Goal: Obtain resource: Download file/media

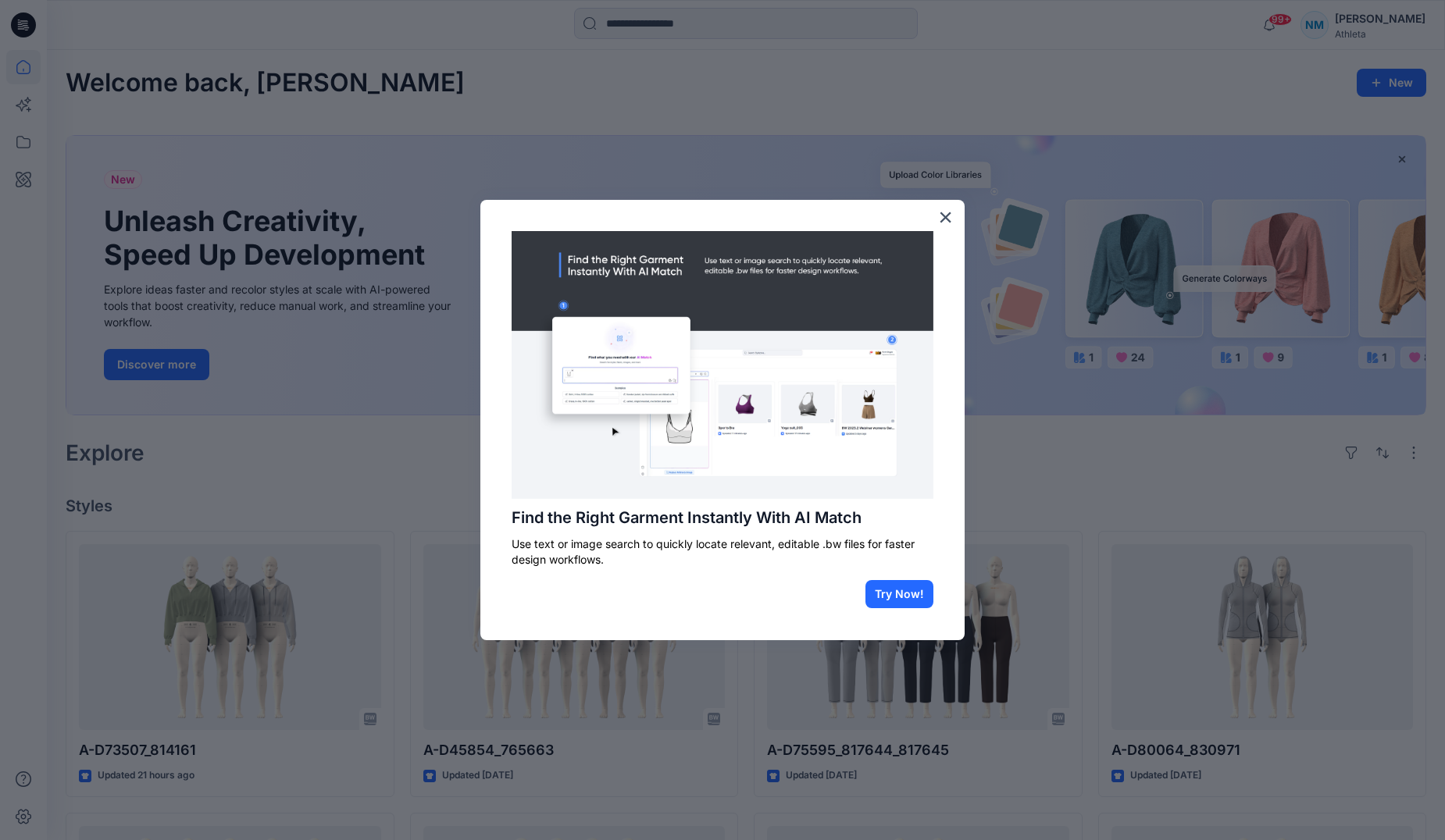
click at [1150, 113] on div at bounding box center [722, 420] width 1445 height 840
click at [947, 216] on button "×" at bounding box center [945, 216] width 15 height 25
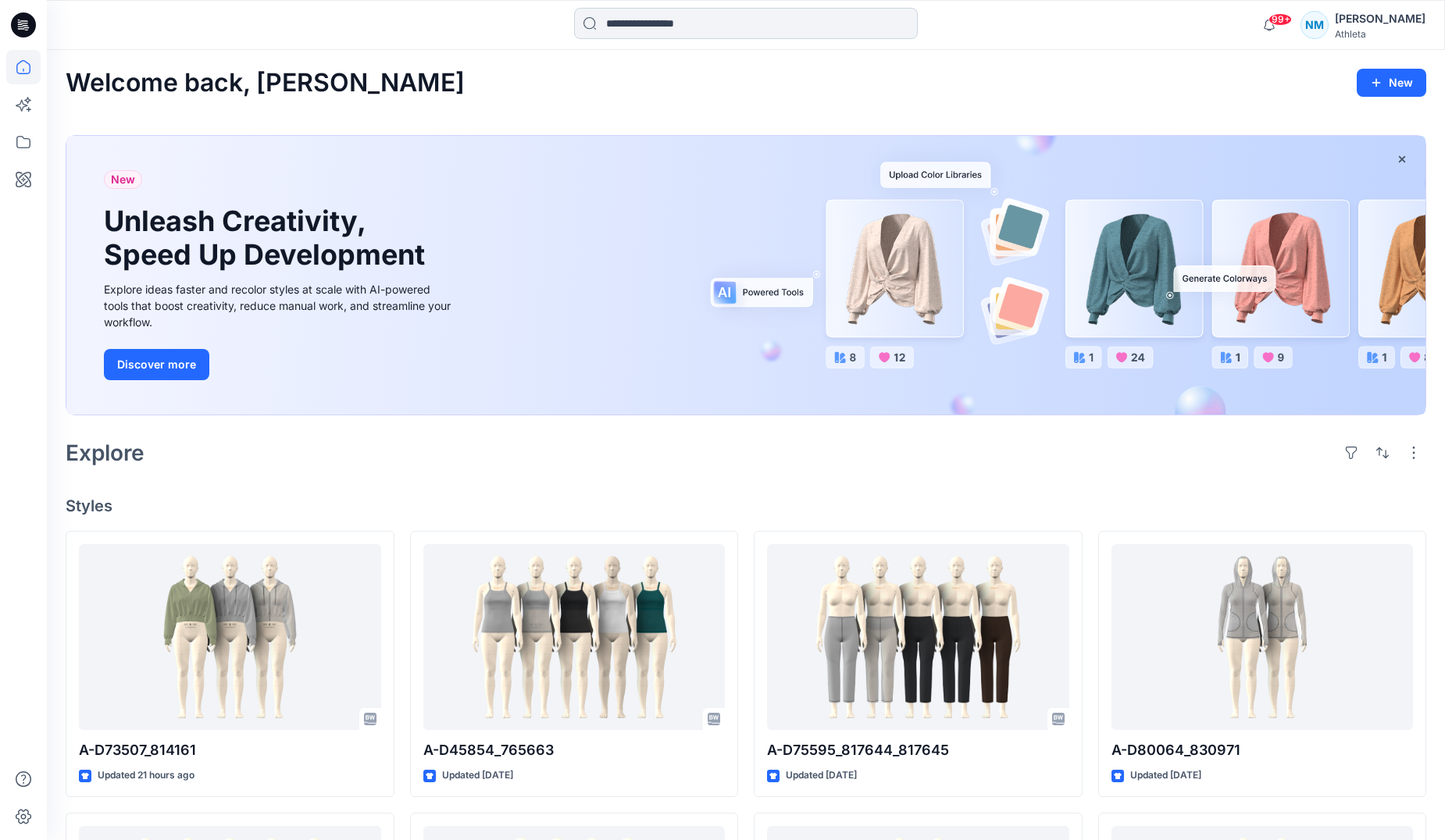
click at [710, 29] on input at bounding box center [746, 24] width 344 height 31
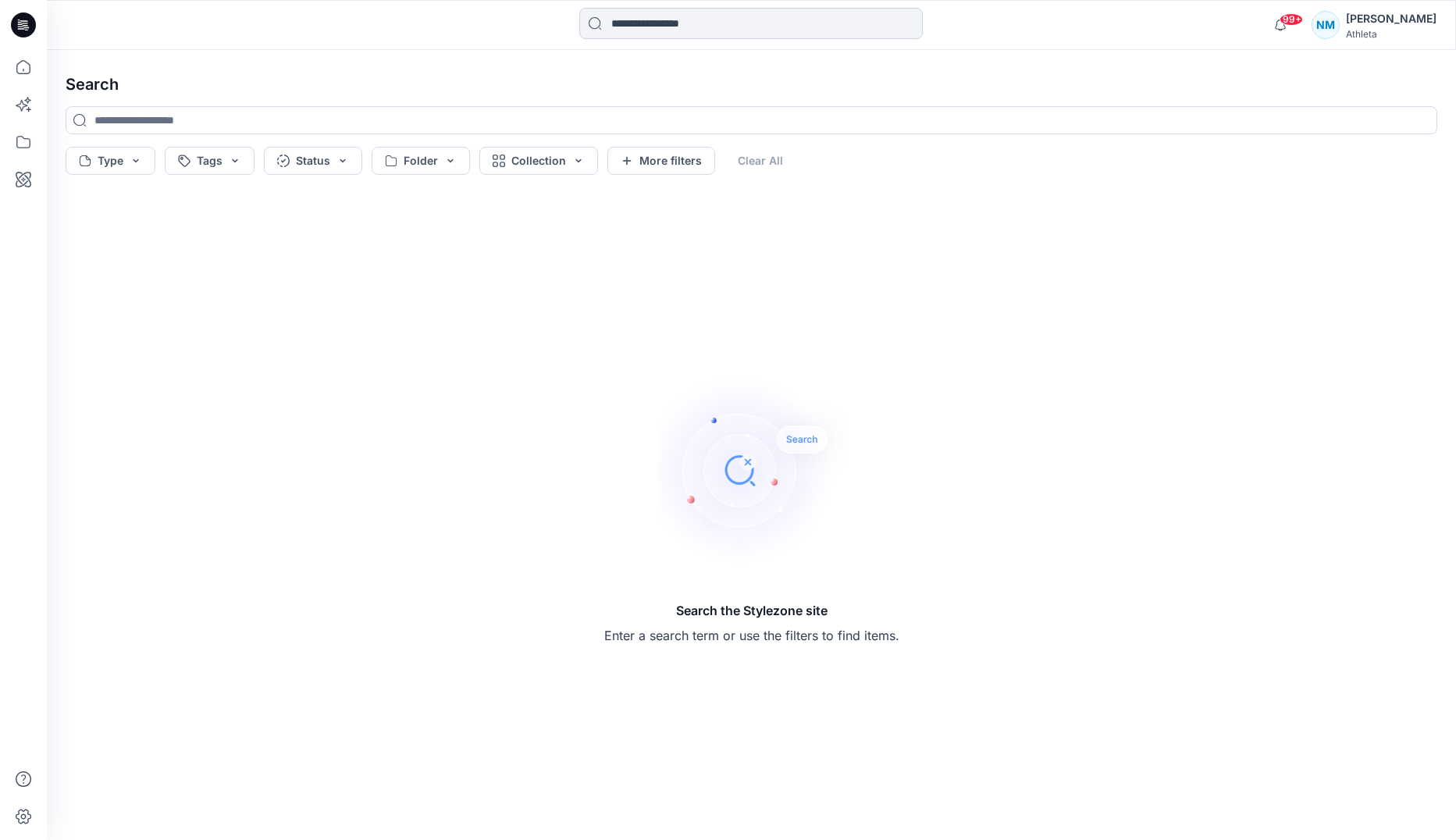
click at [717, 24] on input at bounding box center [751, 24] width 344 height 31
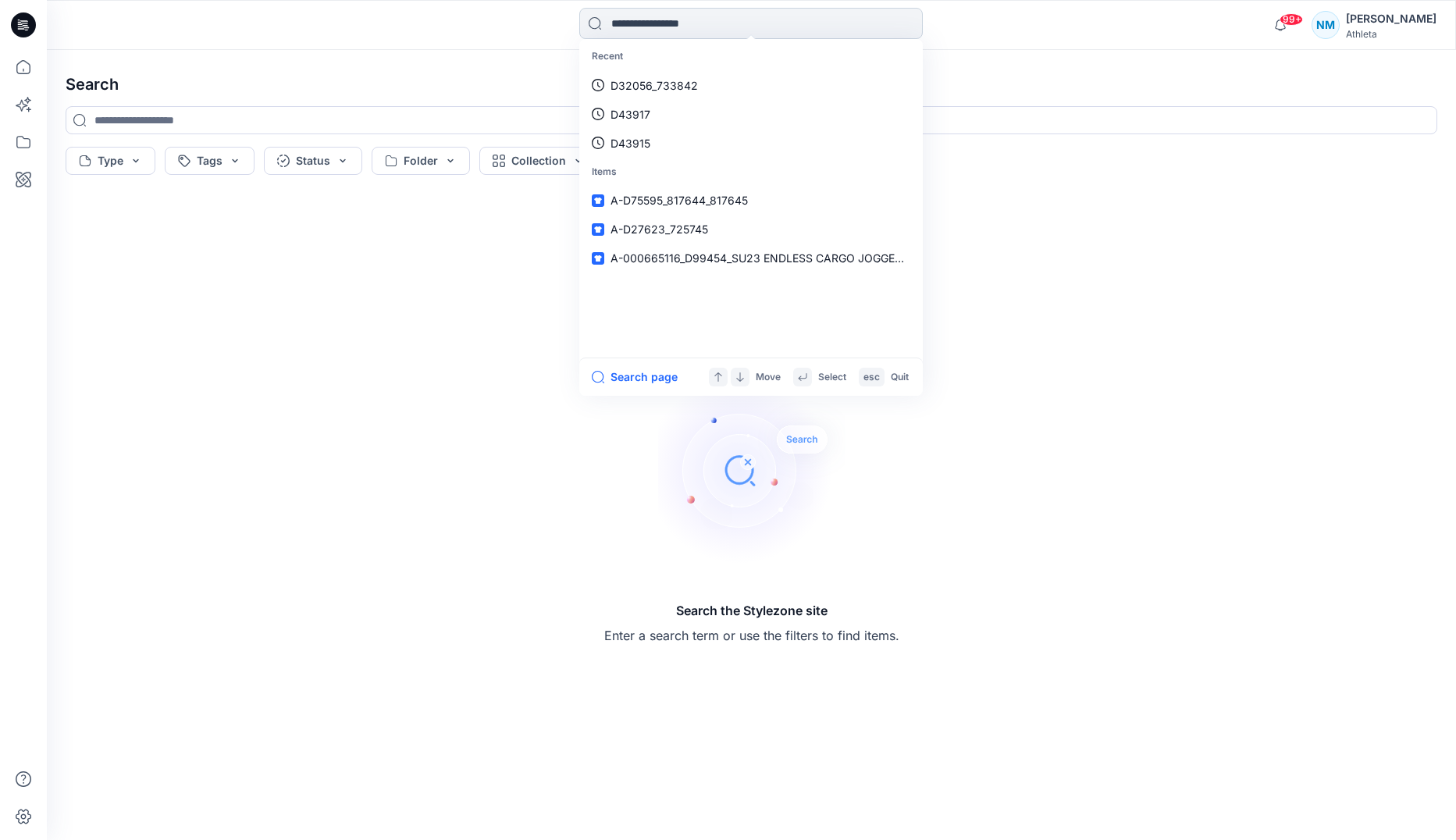
click at [666, 24] on input at bounding box center [751, 24] width 344 height 31
paste input "******"
type input "******"
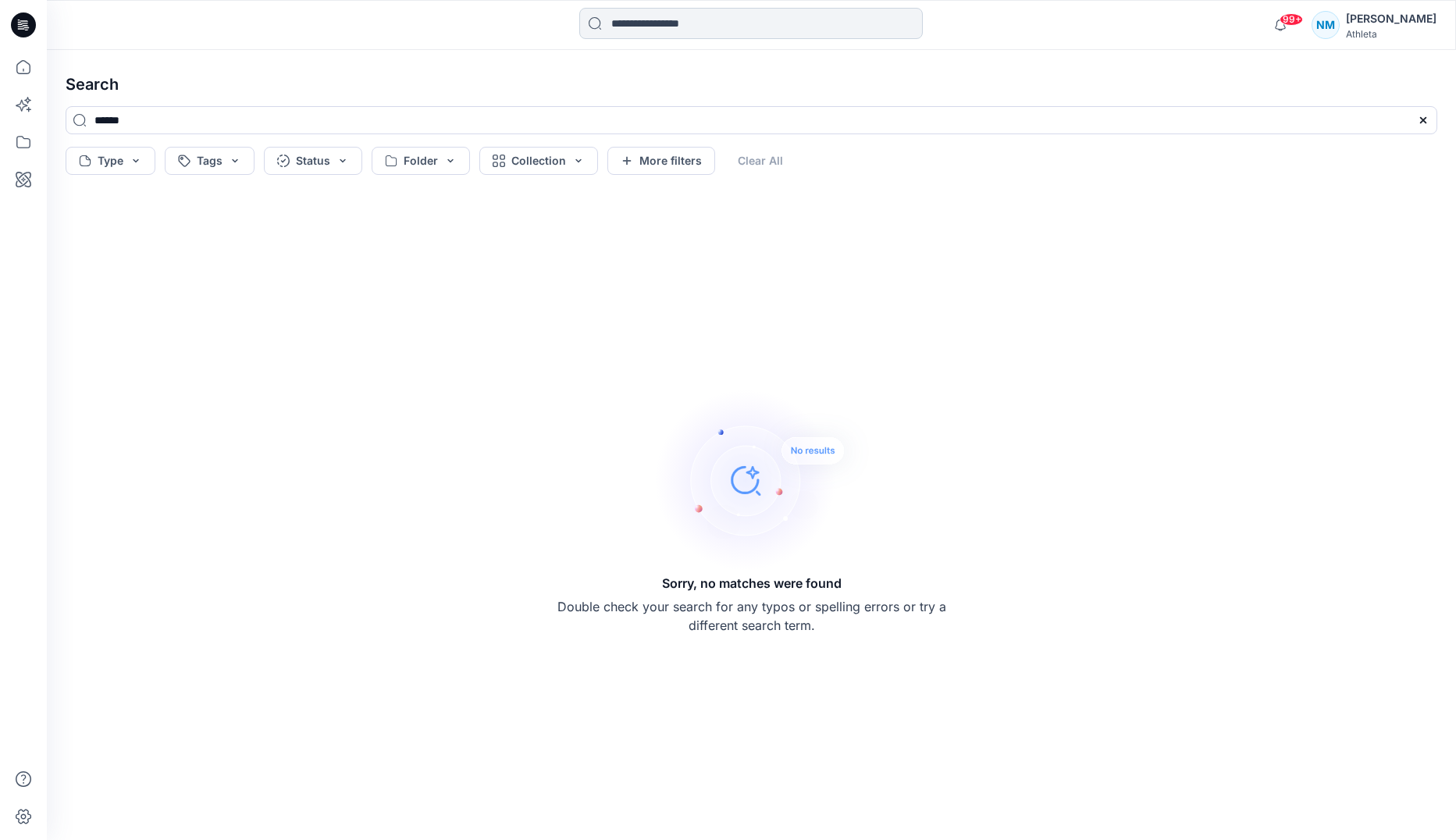
click at [654, 29] on input at bounding box center [751, 24] width 344 height 31
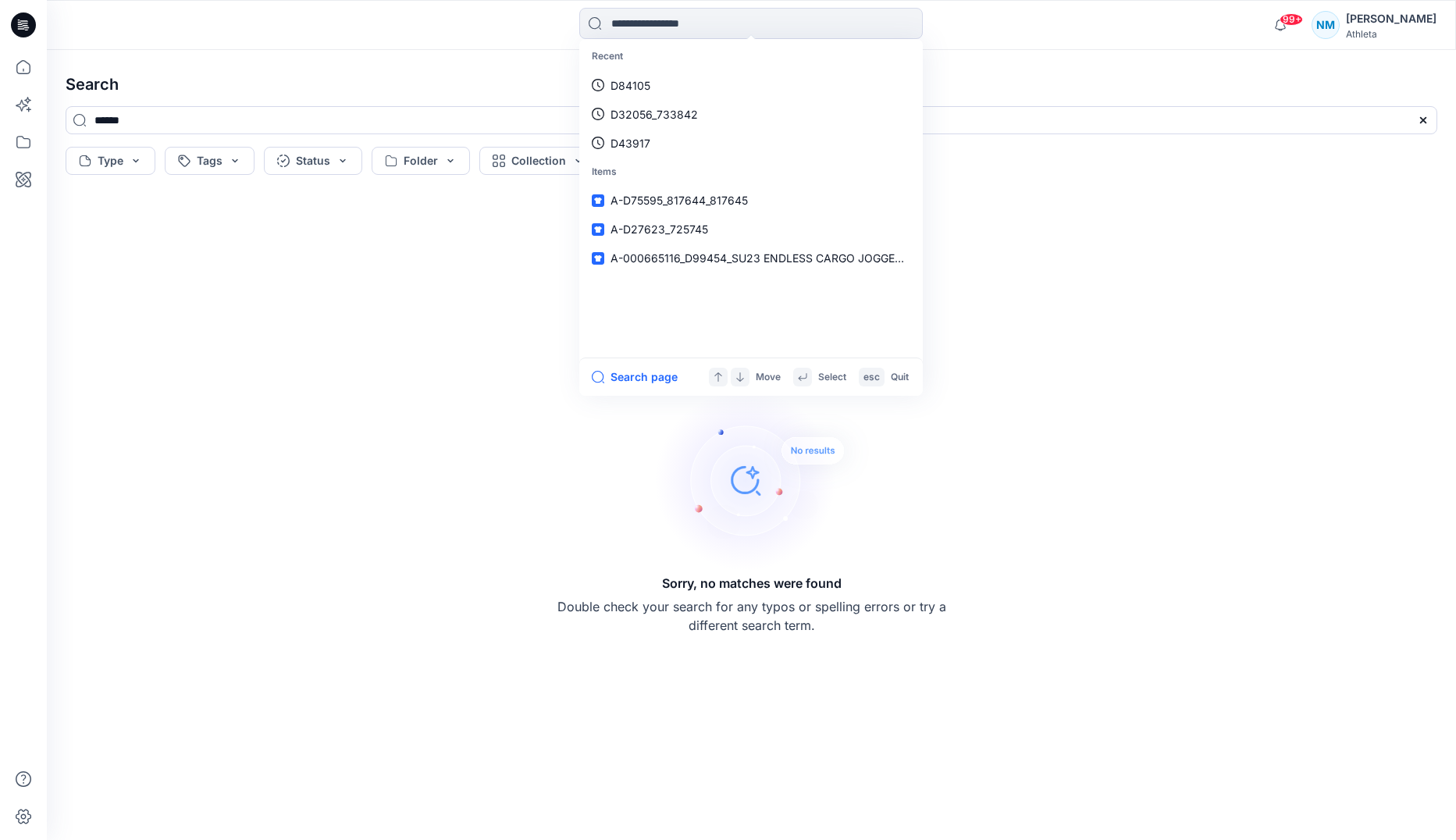
click at [293, 231] on div "Sorry, no matches were found Double check your search for any typos or spelling…" at bounding box center [751, 510] width 1397 height 634
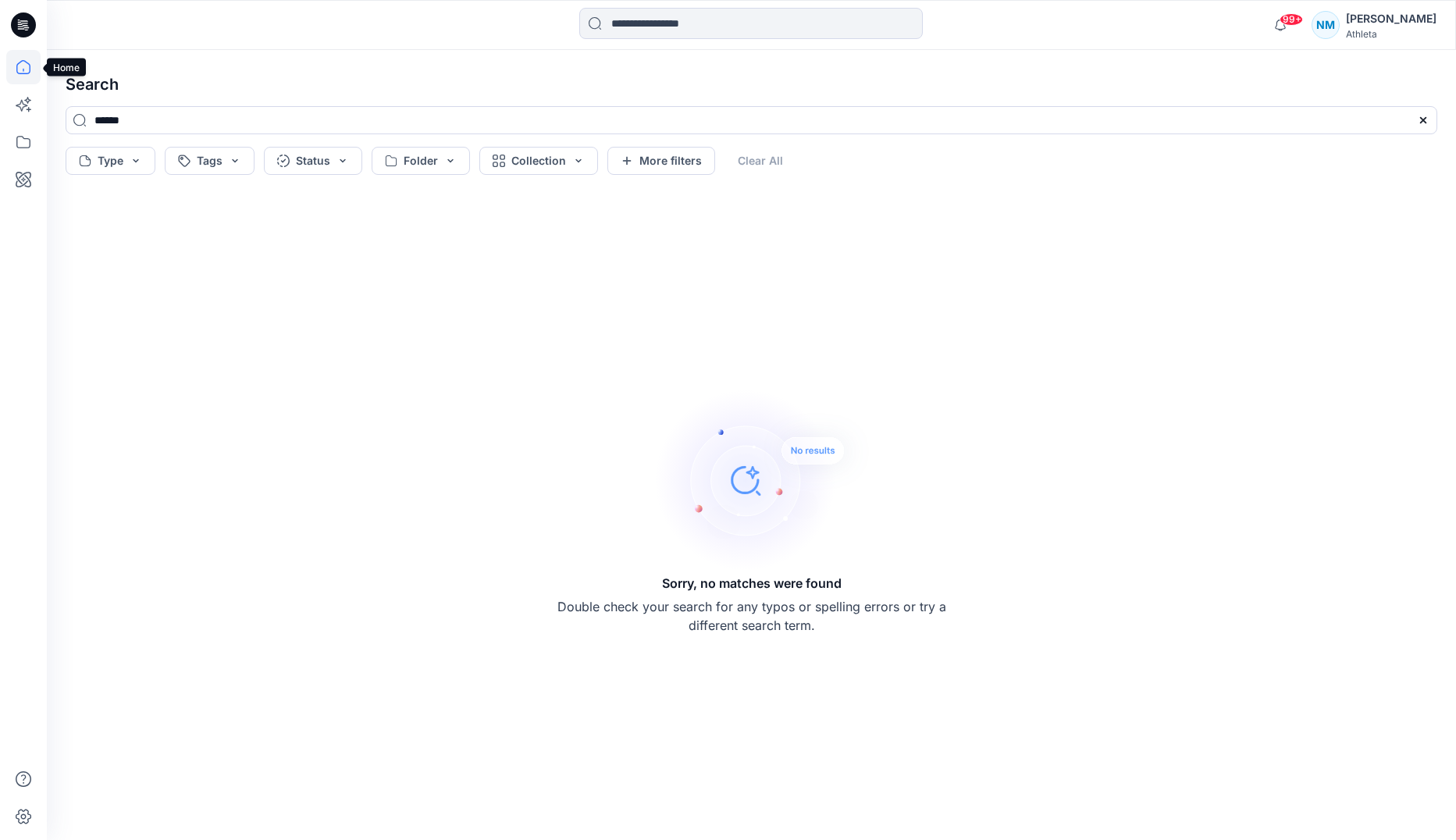
click at [33, 63] on icon at bounding box center [23, 66] width 34 height 34
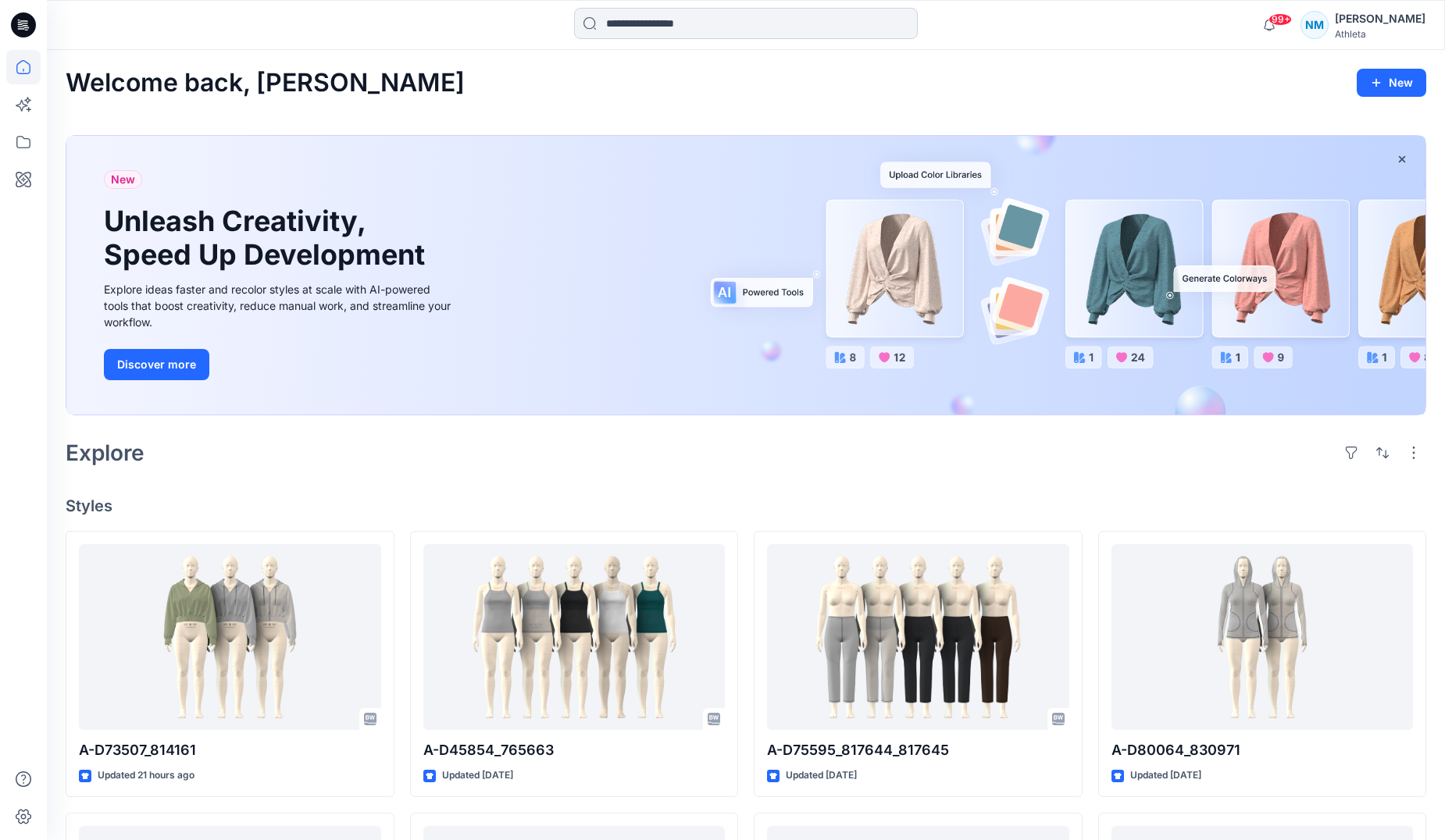
click at [692, 29] on input at bounding box center [746, 24] width 344 height 31
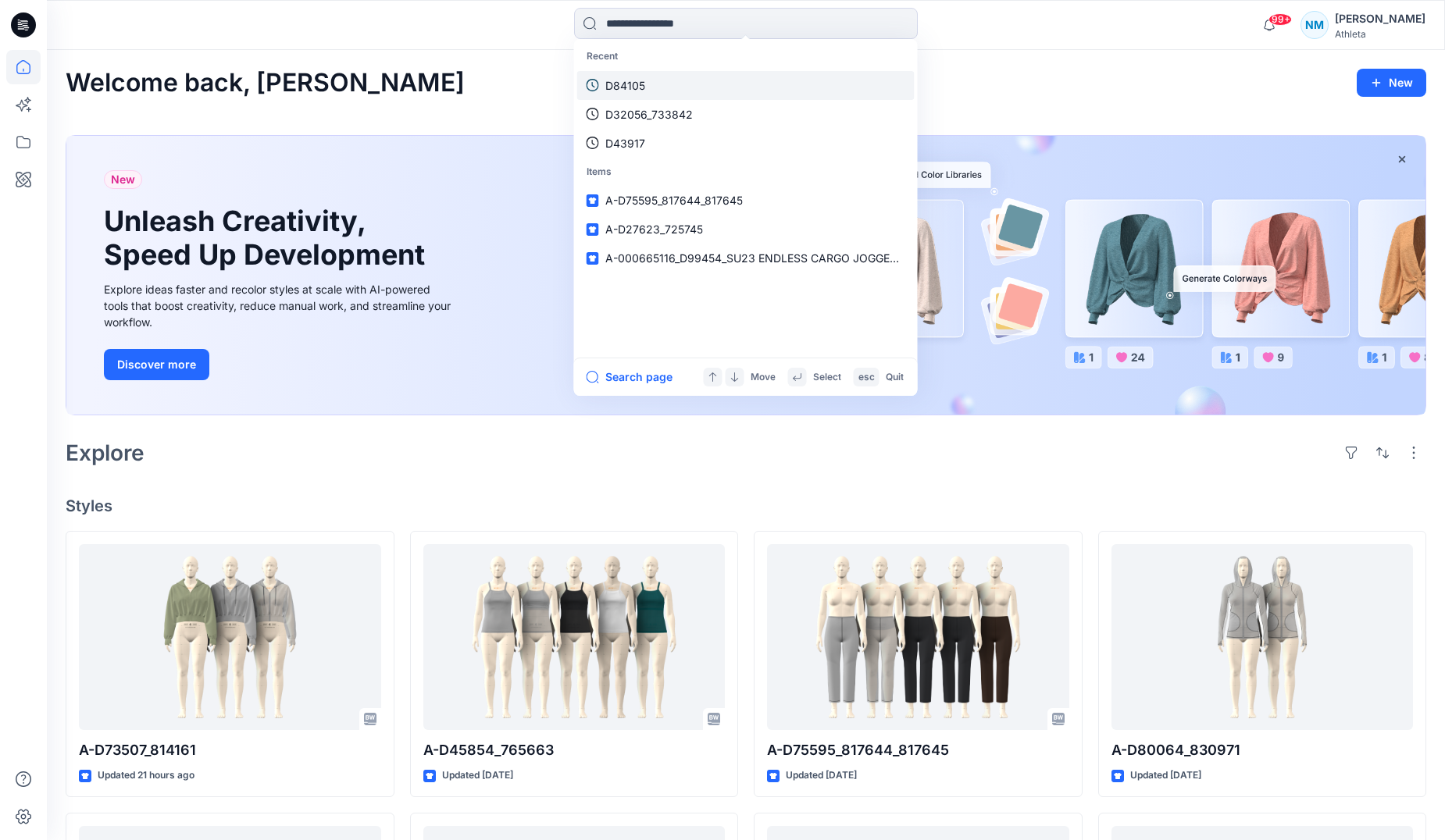
click at [647, 76] on link "D84105" at bounding box center [745, 85] width 338 height 29
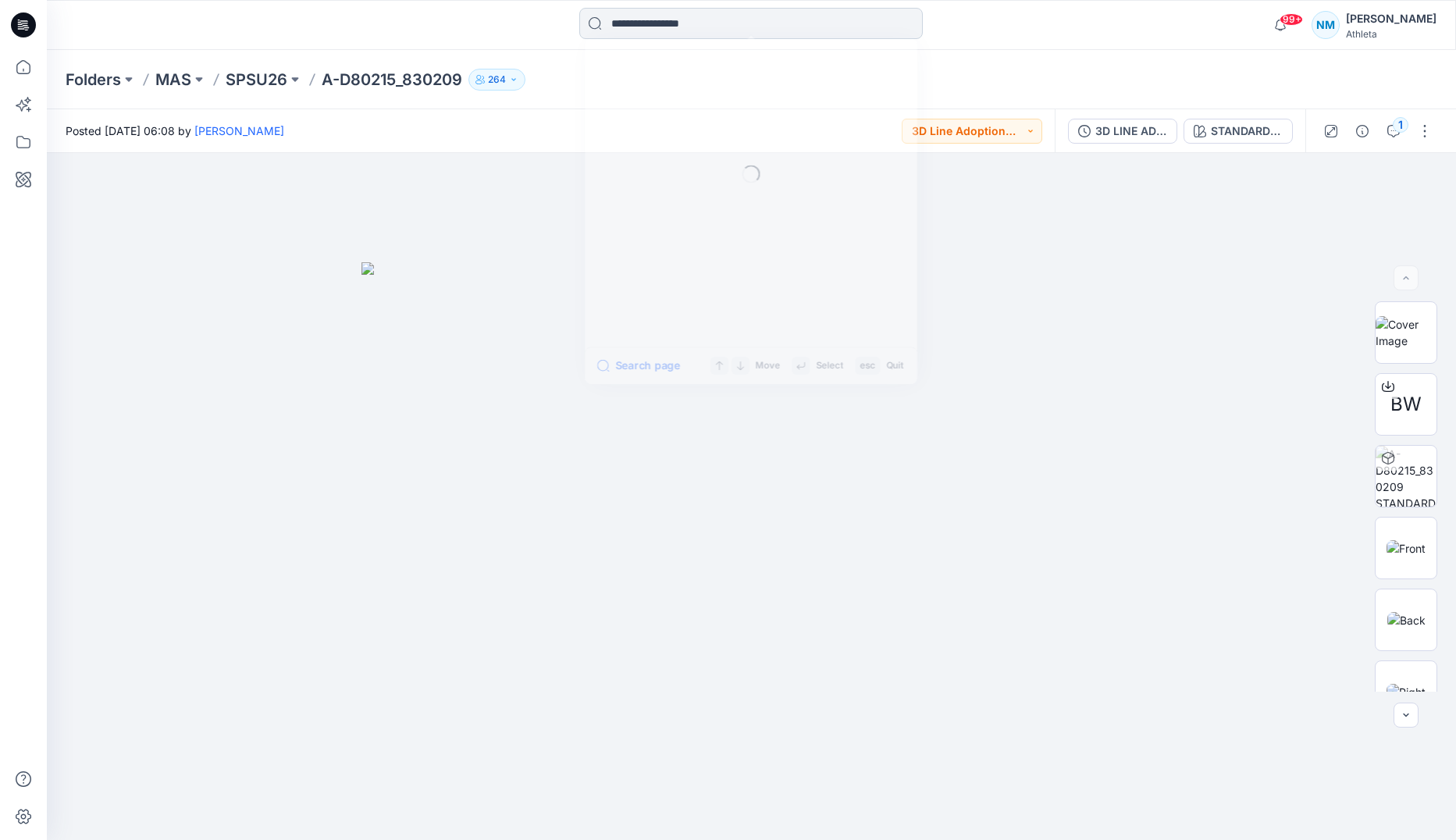
click at [699, 29] on input at bounding box center [751, 24] width 344 height 31
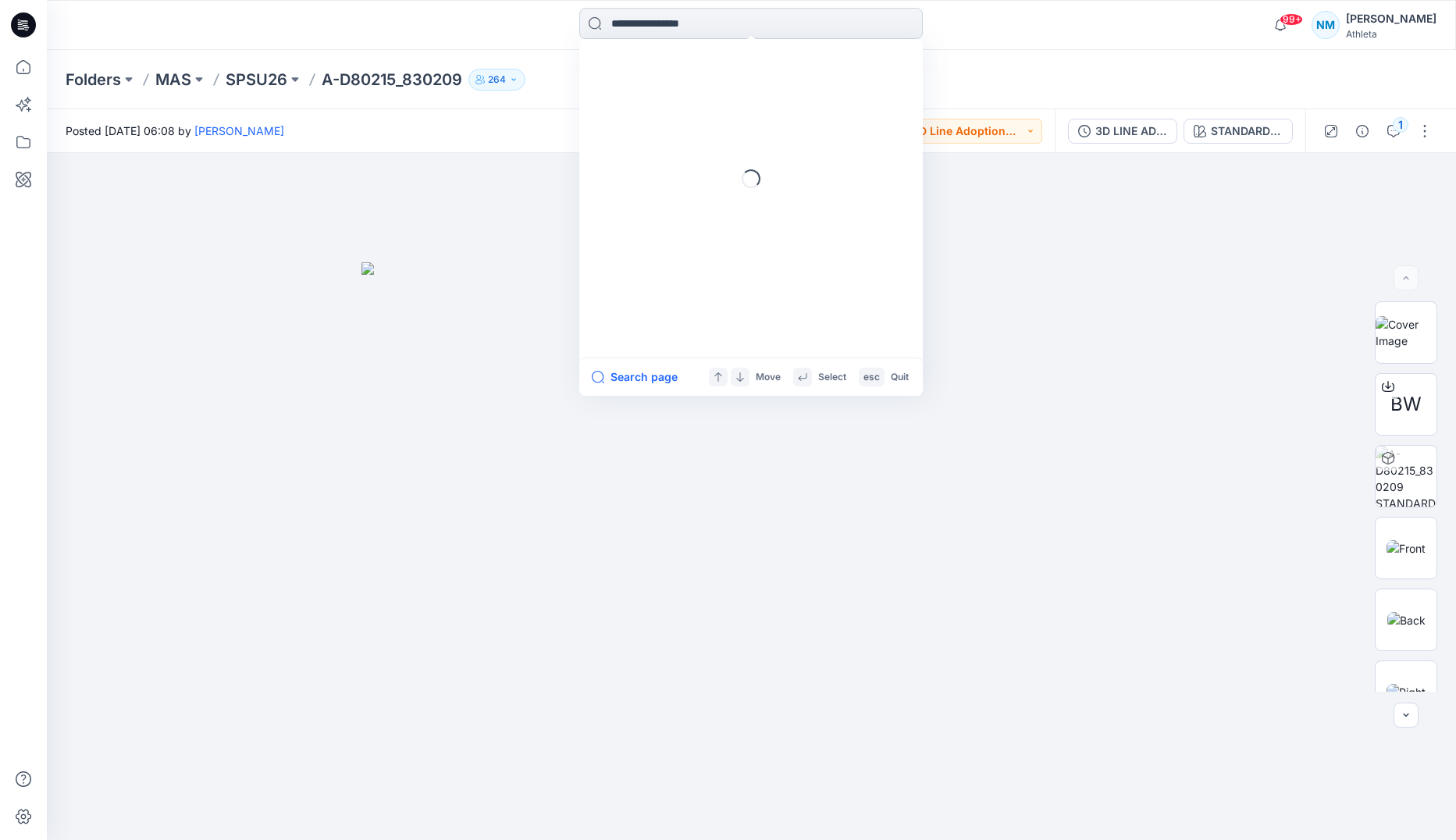
paste input "******"
type input "******"
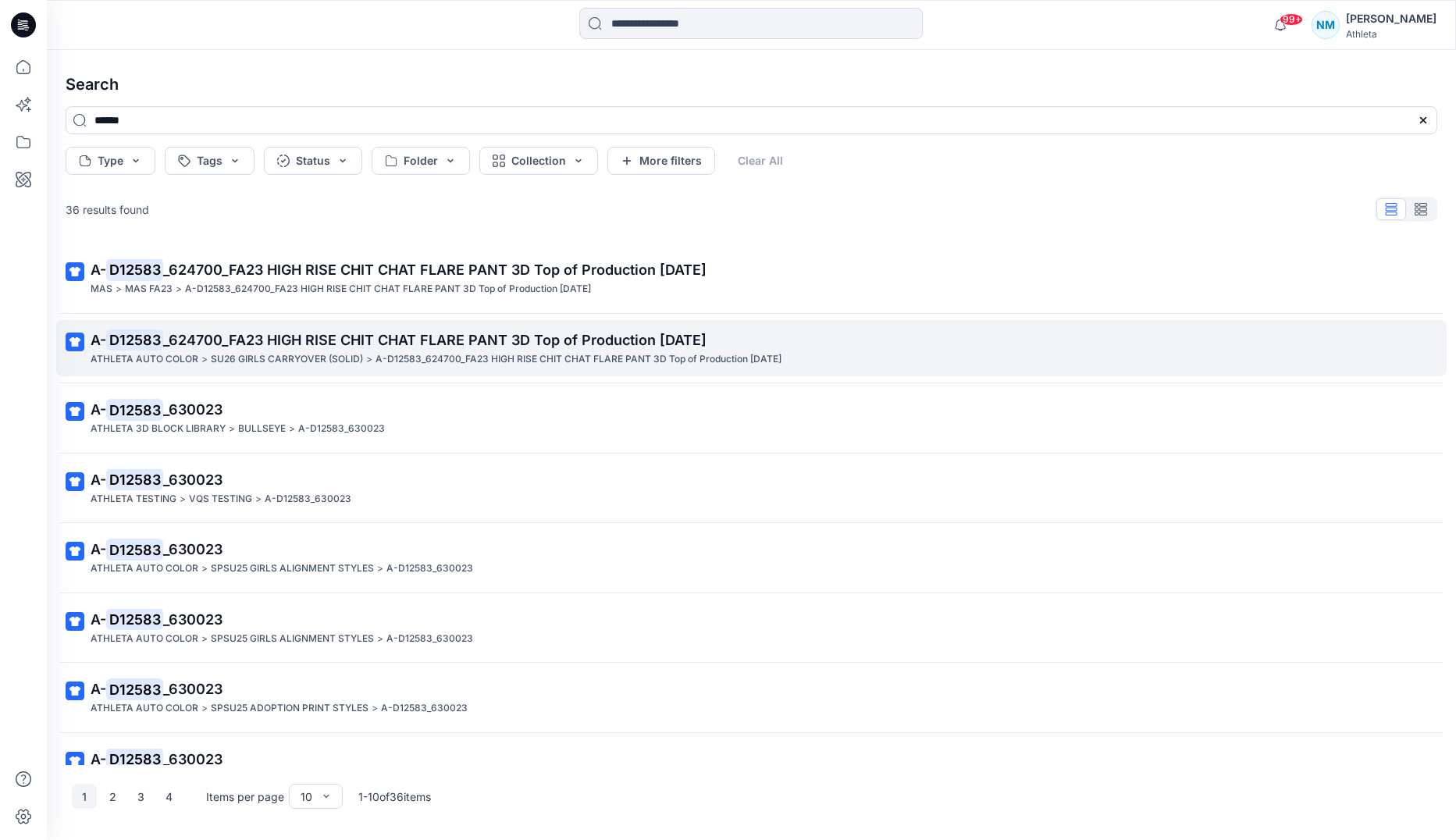
click at [196, 352] on p "ATHLETA AUTO COLOR" at bounding box center [144, 359] width 107 height 17
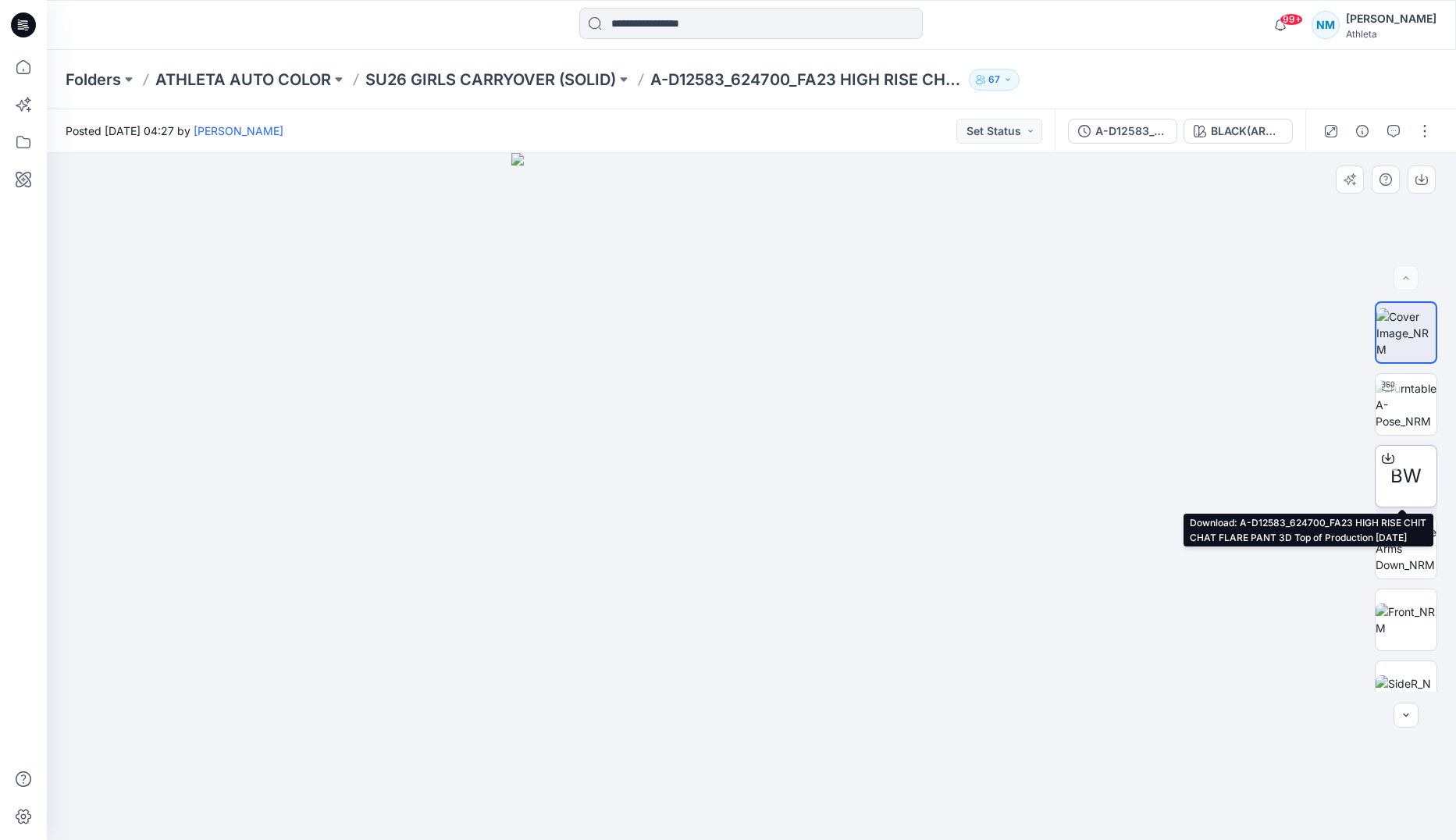
click at [1404, 468] on span "BW" at bounding box center [1406, 476] width 31 height 28
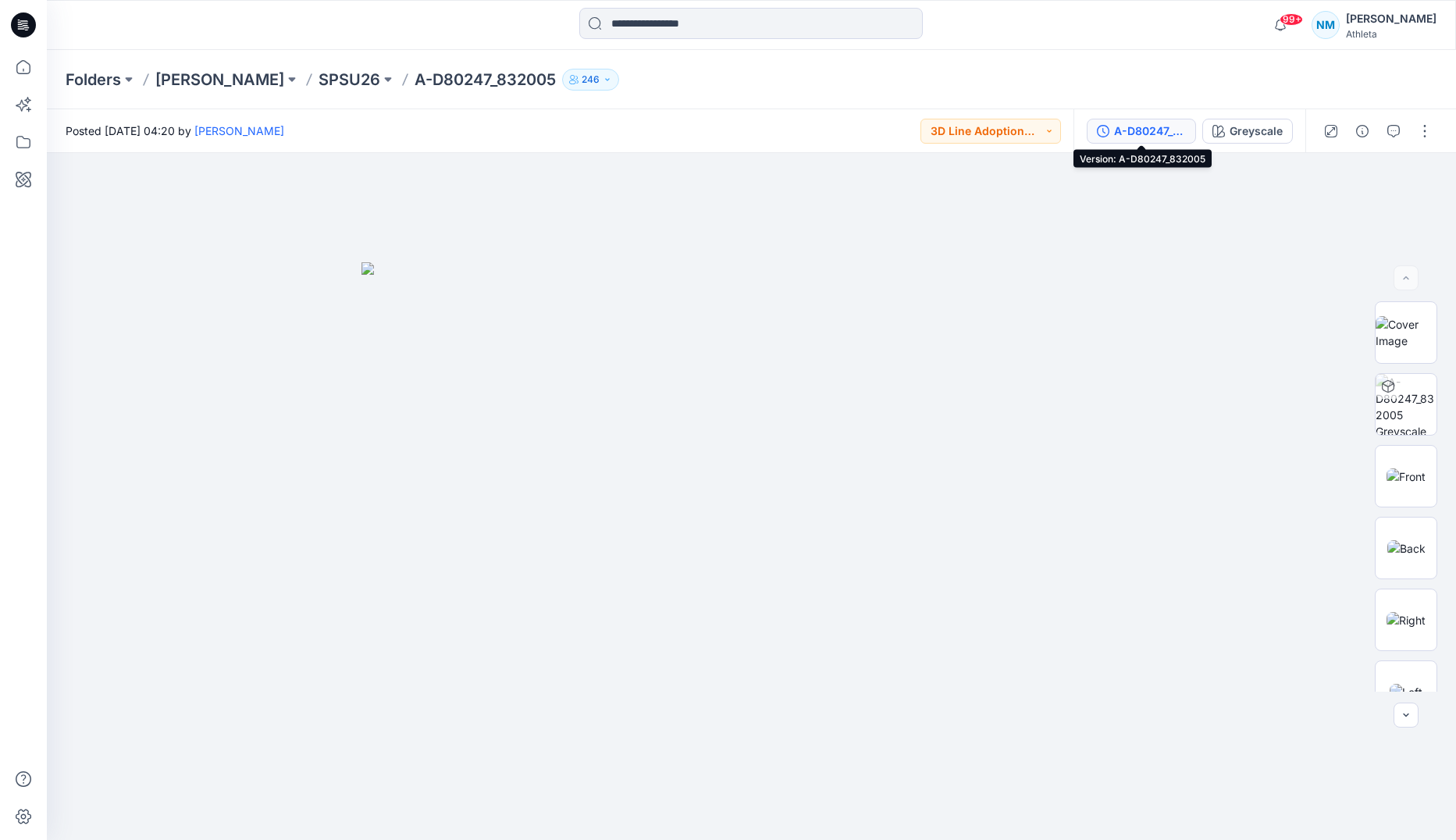
click at [1136, 126] on div "A-D80247_832005" at bounding box center [1150, 131] width 72 height 17
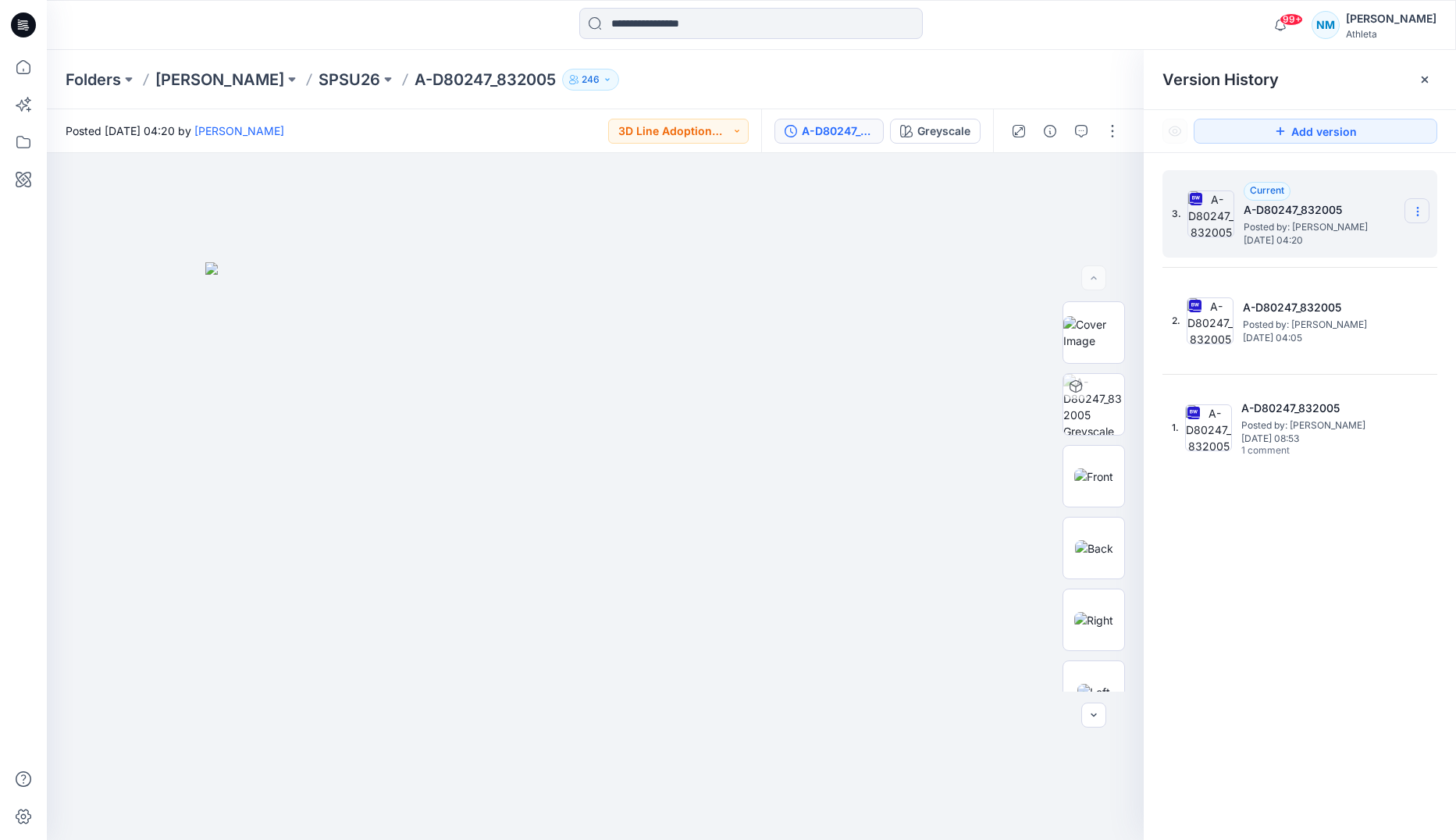
click at [1416, 211] on icon at bounding box center [1418, 211] width 12 height 12
click at [1303, 236] on span "Download Source BW File" at bounding box center [1339, 242] width 131 height 18
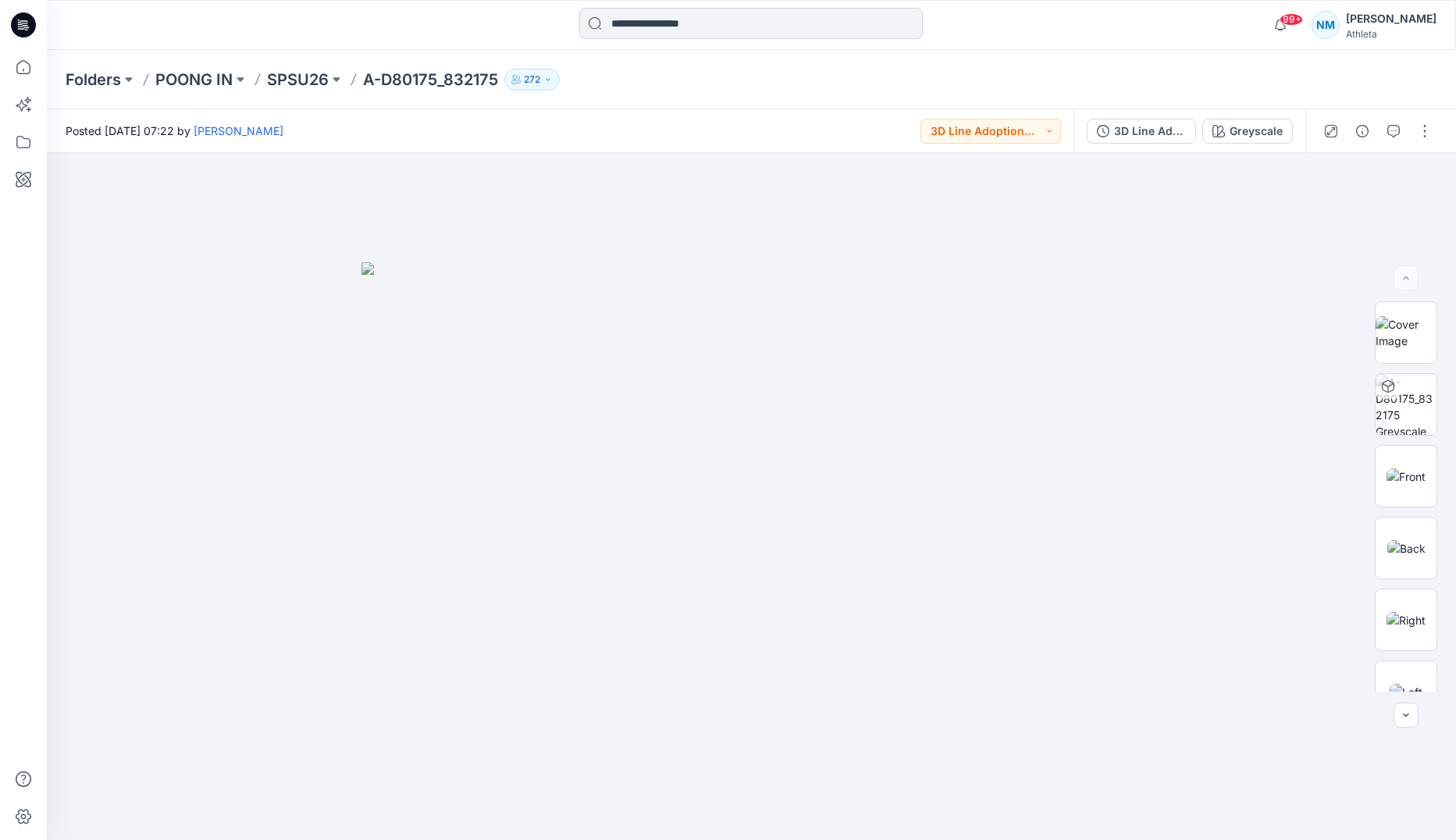
click at [620, 21] on input at bounding box center [751, 24] width 344 height 31
